Goal: Register for event/course

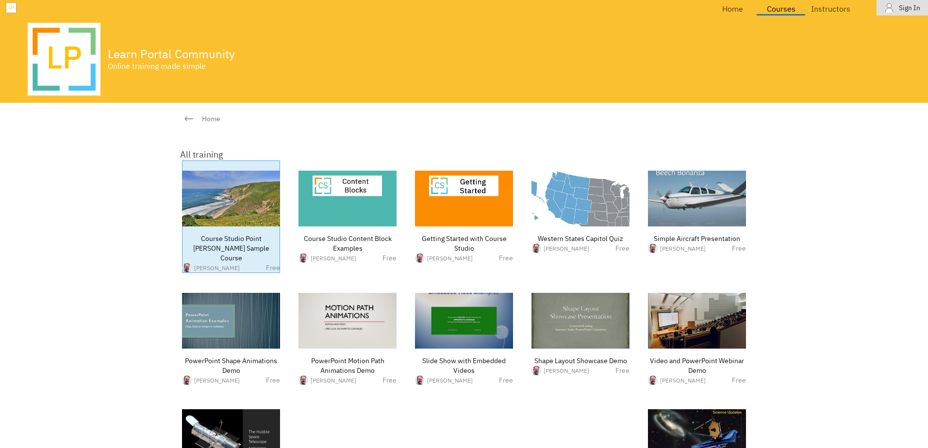
click at [205, 201] on img at bounding box center [231, 199] width 98 height 56
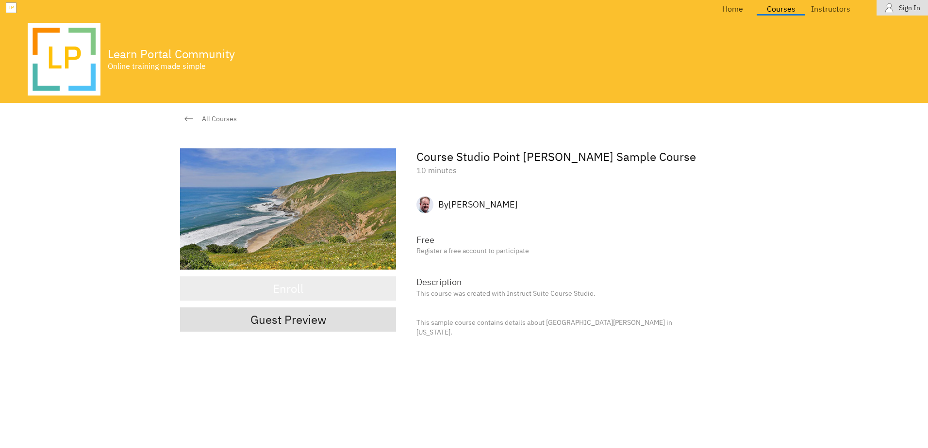
click at [295, 287] on div "Enroll" at bounding box center [288, 289] width 31 height 20
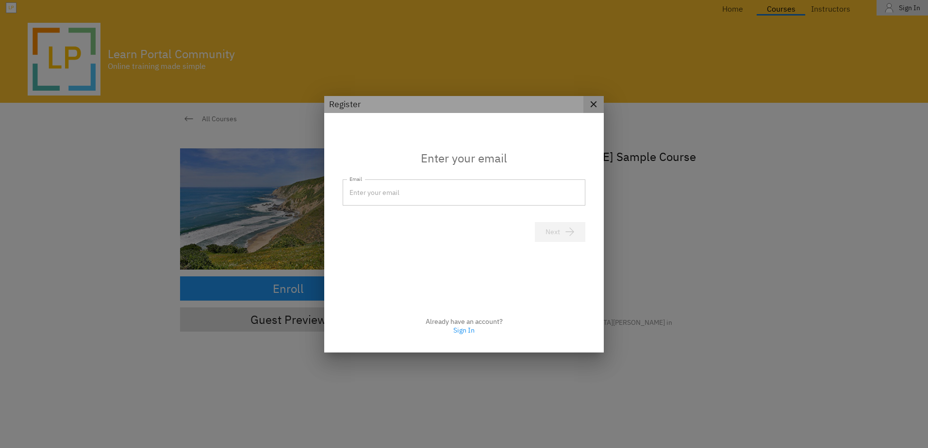
click at [595, 107] on icon "button" at bounding box center [594, 104] width 10 height 10
